Goal: Task Accomplishment & Management: Use online tool/utility

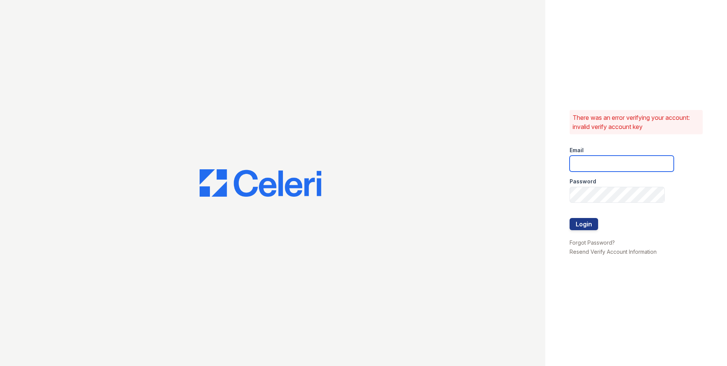
click at [593, 167] on input "email" at bounding box center [622, 164] width 104 height 16
type input "[EMAIL_ADDRESS][DOMAIN_NAME]"
click at [579, 223] on button "Login" at bounding box center [584, 224] width 29 height 12
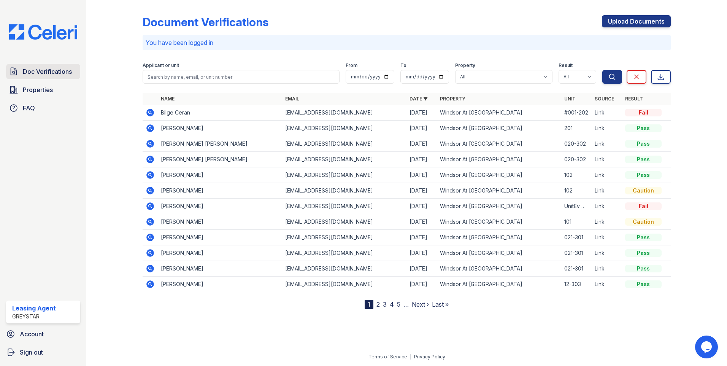
click at [55, 73] on span "Doc Verifications" at bounding box center [47, 71] width 49 height 9
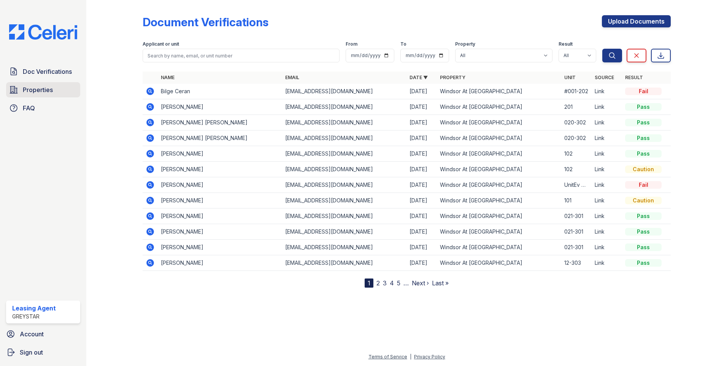
click at [69, 97] on link "Properties" at bounding box center [43, 89] width 74 height 15
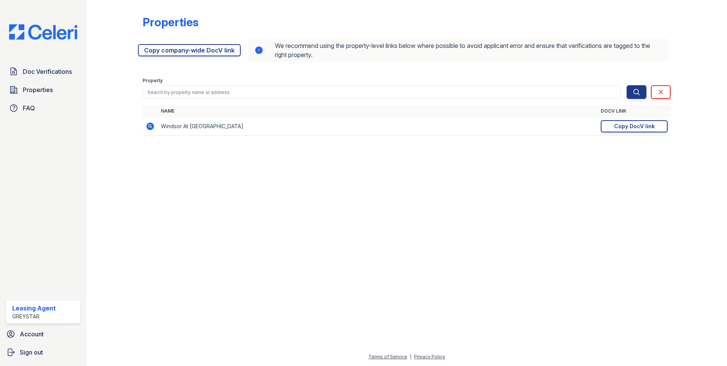
click at [188, 49] on link "Copy company-wide DocV link" at bounding box center [189, 50] width 103 height 12
